Goal: Task Accomplishment & Management: Use online tool/utility

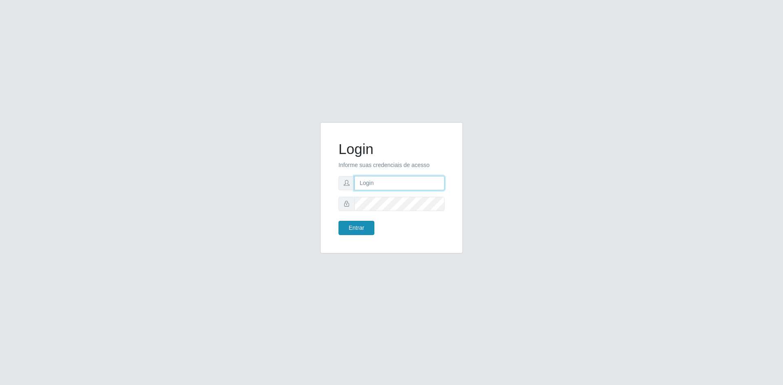
type input "[EMAIL_ADDRESS][DOMAIN_NAME]"
click at [353, 230] on button "Entrar" at bounding box center [356, 228] width 36 height 14
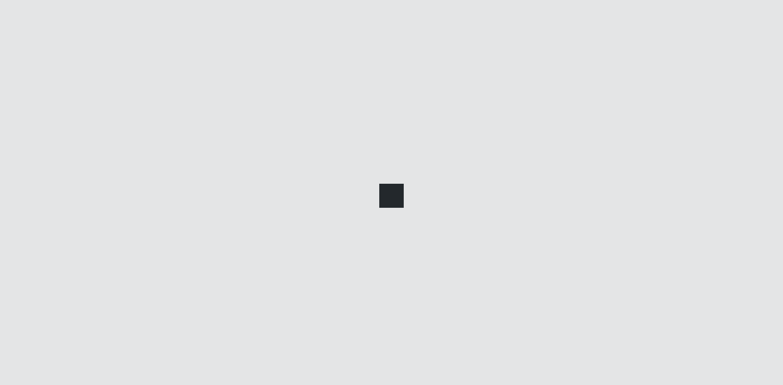
click at [354, 230] on main at bounding box center [432, 193] width 701 height 342
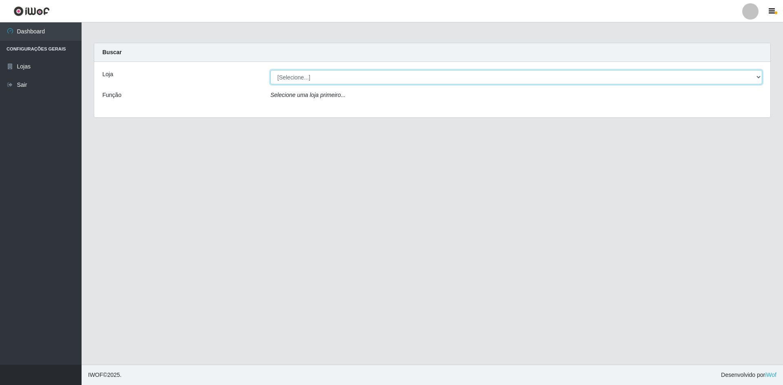
click at [316, 74] on select "[Selecione...] Hiper Queiroz - [GEOGRAPHIC_DATA] [GEOGRAPHIC_DATA] [GEOGRAPHIC_…" at bounding box center [516, 77] width 492 height 14
select select "517"
click at [270, 70] on select "[Selecione...] Hiper Queiroz - [GEOGRAPHIC_DATA] [GEOGRAPHIC_DATA] [GEOGRAPHIC_…" at bounding box center [516, 77] width 492 height 14
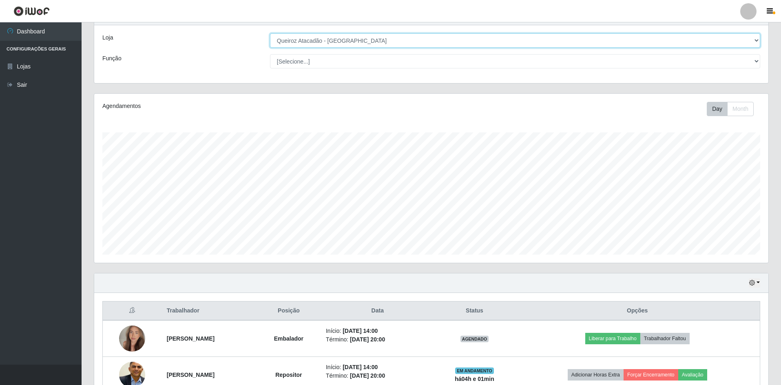
scroll to position [84, 0]
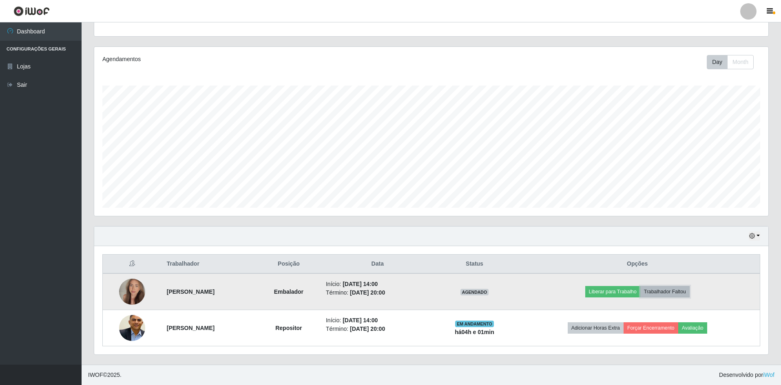
click at [673, 287] on button "Trabalhador Faltou" at bounding box center [664, 291] width 49 height 11
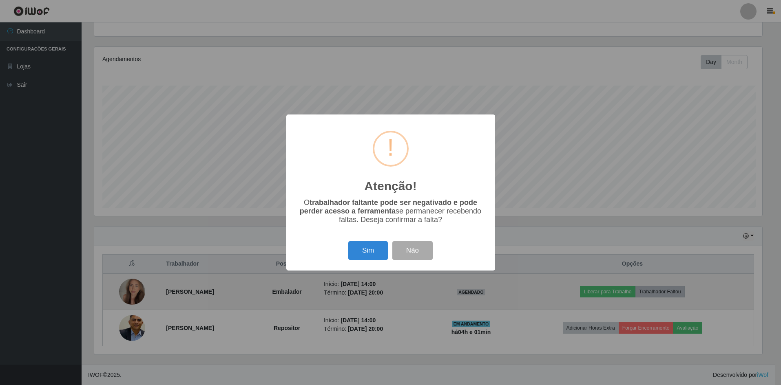
scroll to position [169, 670]
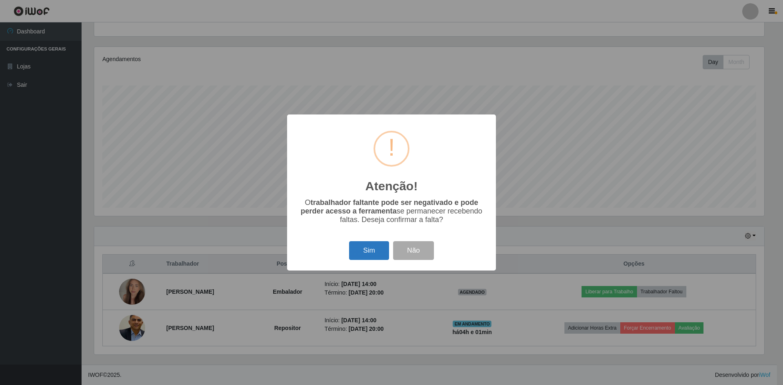
click at [357, 249] on button "Sim" at bounding box center [369, 250] width 40 height 19
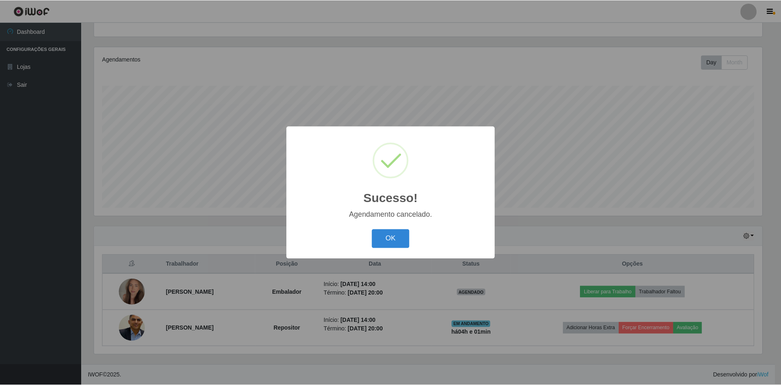
scroll to position [47, 0]
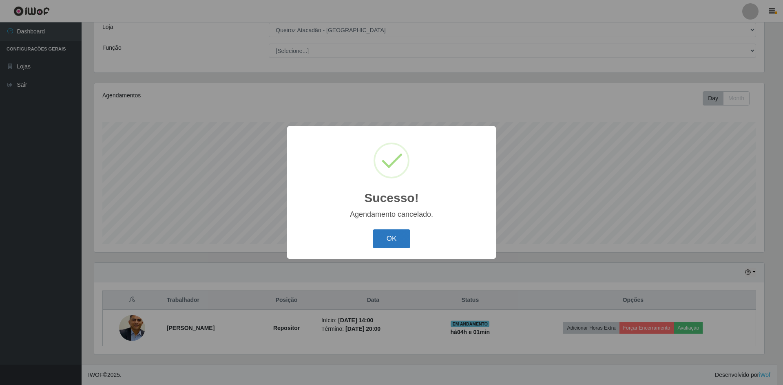
click at [394, 247] on button "OK" at bounding box center [392, 239] width 38 height 19
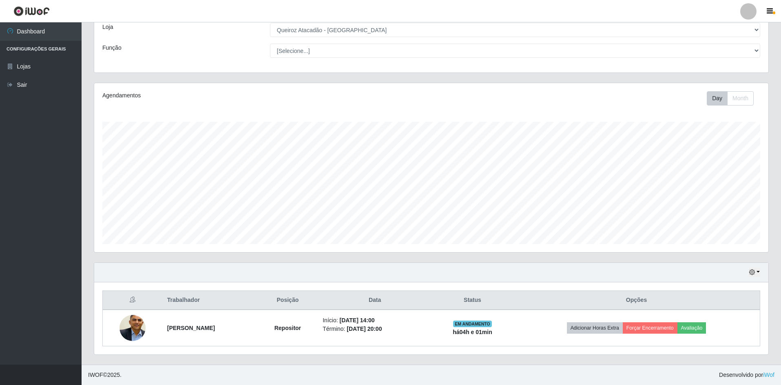
scroll to position [169, 674]
